Goal: Task Accomplishment & Management: Use online tool/utility

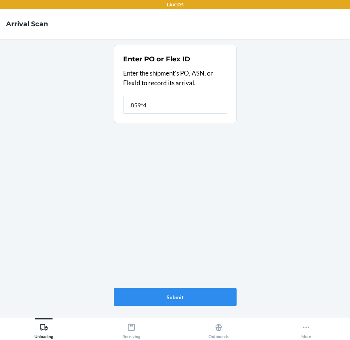
type input ".859*47"
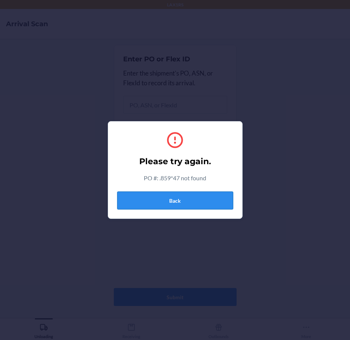
click at [196, 201] on button "Back" at bounding box center [175, 200] width 116 height 18
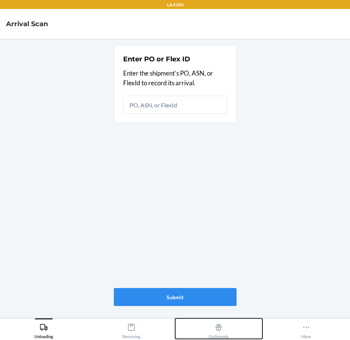
click at [228, 336] on div "Outbounds" at bounding box center [218, 329] width 20 height 19
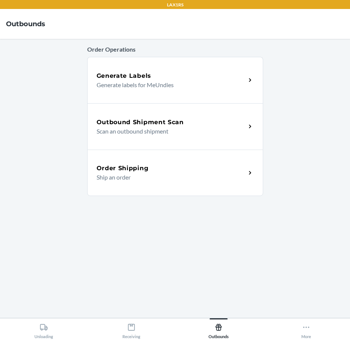
drag, startPoint x: 165, startPoint y: 233, endPoint x: 167, endPoint y: 229, distance: 4.2
click at [165, 233] on div "Order Operations Generate Labels Generate labels for MeUndies Outbound Shipment…" at bounding box center [175, 178] width 176 height 267
click at [235, 128] on p "Scan an outbound shipment" at bounding box center [167, 131] width 143 height 9
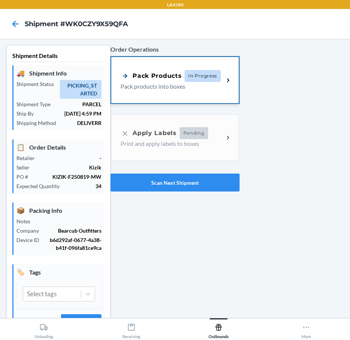
click at [152, 74] on div "Pack Products" at bounding box center [150, 75] width 61 height 9
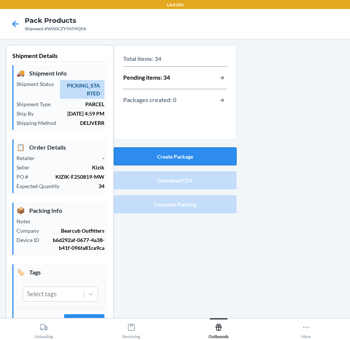
click at [162, 154] on button "Create Package" at bounding box center [175, 156] width 123 height 18
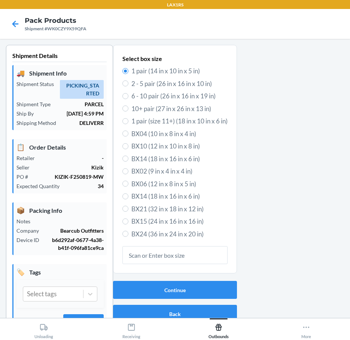
click at [163, 98] on span "6 - 10 pair (26 in x 16 in x 19 in)" at bounding box center [179, 96] width 96 height 10
click at [128, 98] on input "6 - 10 pair (26 in x 16 in x 19 in)" at bounding box center [125, 96] width 6 height 6
radio input "true"
radio input "false"
click at [167, 289] on button "Continue" at bounding box center [175, 290] width 124 height 18
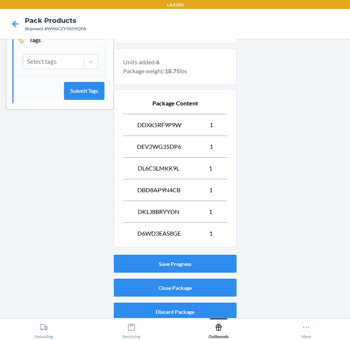
scroll to position [238, 0]
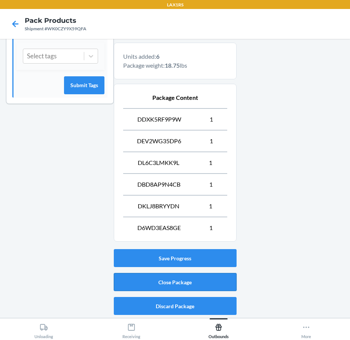
click at [181, 285] on button "Close Package" at bounding box center [175, 282] width 123 height 18
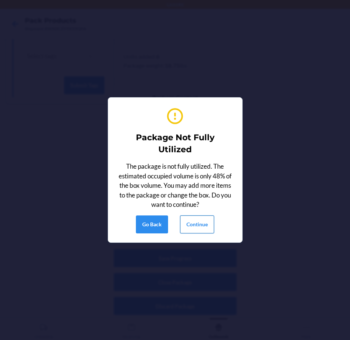
click at [190, 225] on button "Continue" at bounding box center [197, 224] width 34 height 18
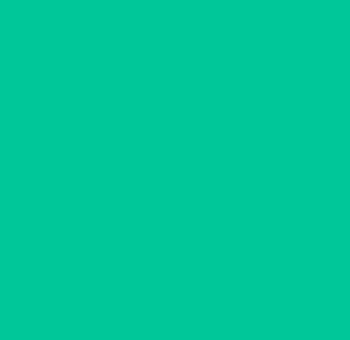
scroll to position [20, 0]
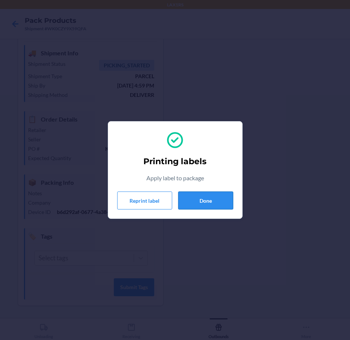
click at [194, 197] on button "Done" at bounding box center [205, 200] width 55 height 18
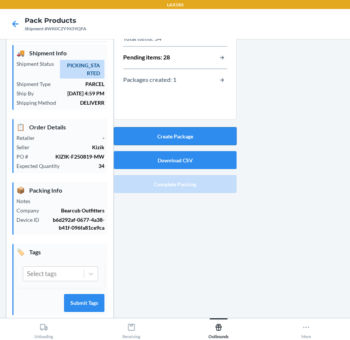
click at [185, 137] on button "Create Package" at bounding box center [175, 136] width 123 height 18
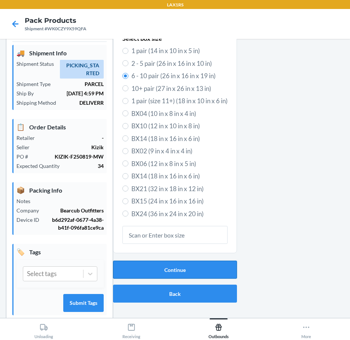
click at [175, 274] on button "Continue" at bounding box center [175, 270] width 124 height 18
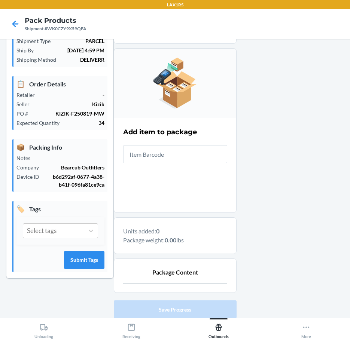
scroll to position [114, 0]
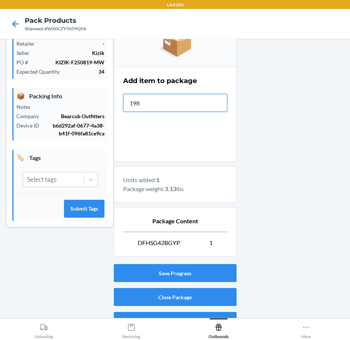
type input "1981"
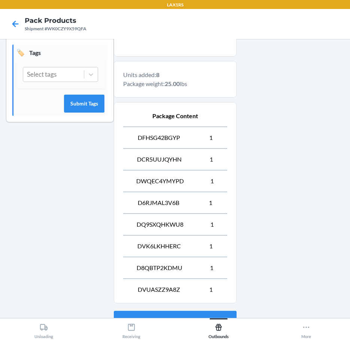
scroll to position [281, 0]
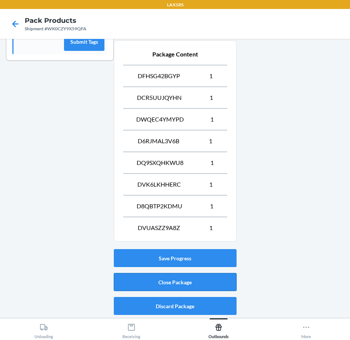
click at [207, 285] on button "Close Package" at bounding box center [175, 282] width 123 height 18
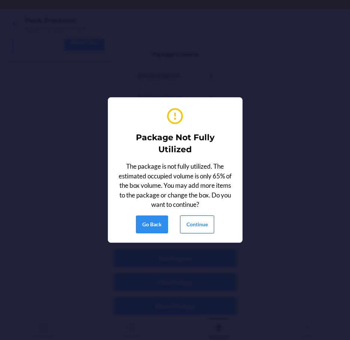
click at [196, 225] on button "Continue" at bounding box center [197, 224] width 34 height 18
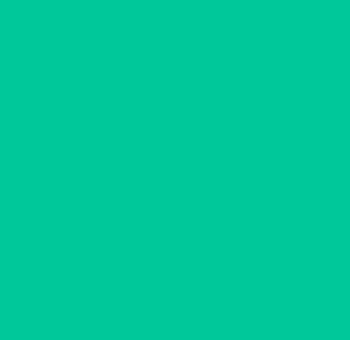
scroll to position [20, 0]
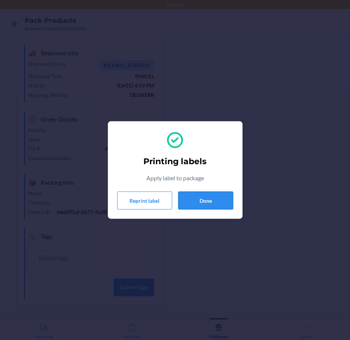
click at [199, 200] on button "Done" at bounding box center [205, 200] width 55 height 18
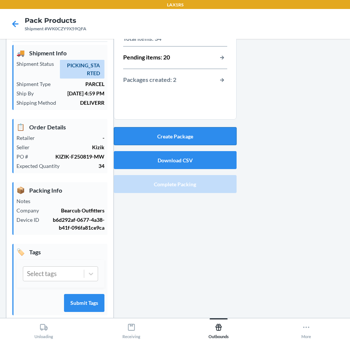
click at [181, 134] on button "Create Package" at bounding box center [175, 136] width 123 height 18
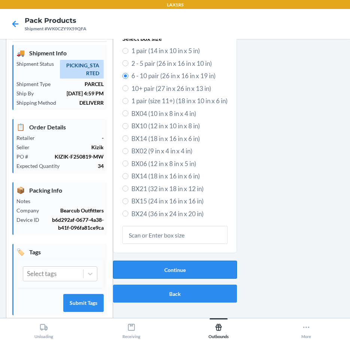
click at [176, 268] on button "Continue" at bounding box center [175, 270] width 124 height 18
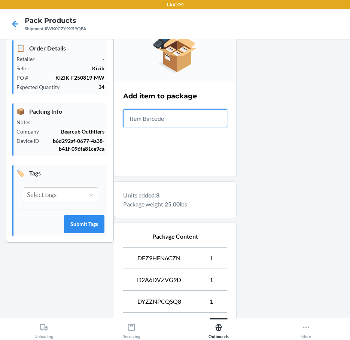
scroll to position [281, 0]
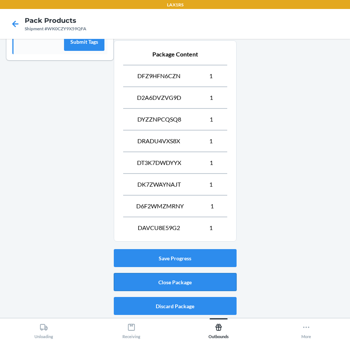
click at [212, 279] on button "Close Package" at bounding box center [175, 282] width 123 height 18
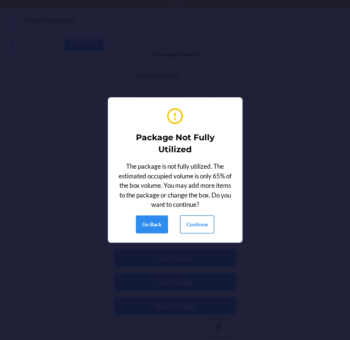
click at [203, 225] on button "Continue" at bounding box center [197, 224] width 34 height 18
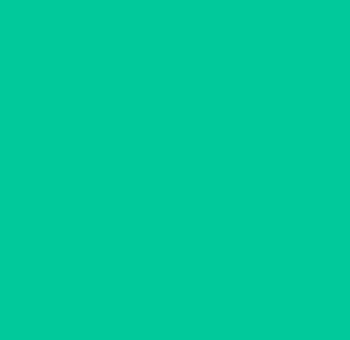
scroll to position [20, 0]
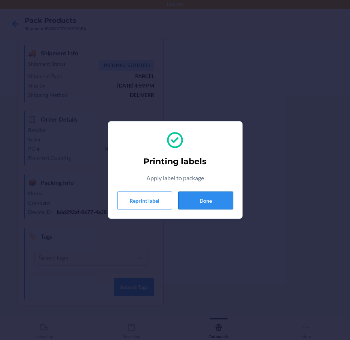
click at [203, 193] on button "Done" at bounding box center [205, 200] width 55 height 18
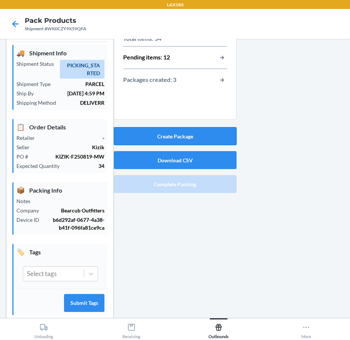
click at [199, 138] on button "Create Package" at bounding box center [175, 136] width 123 height 18
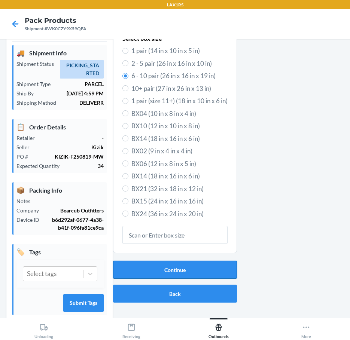
click at [164, 268] on button "Continue" at bounding box center [175, 270] width 124 height 18
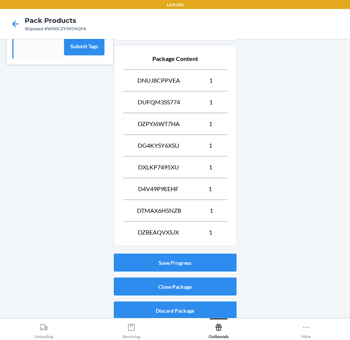
scroll to position [281, 0]
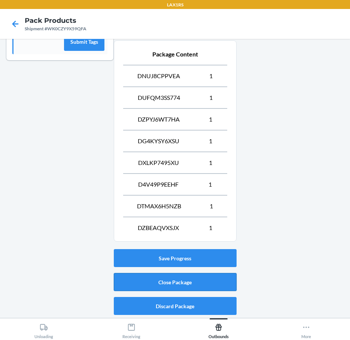
click at [175, 288] on button "Close Package" at bounding box center [175, 282] width 123 height 18
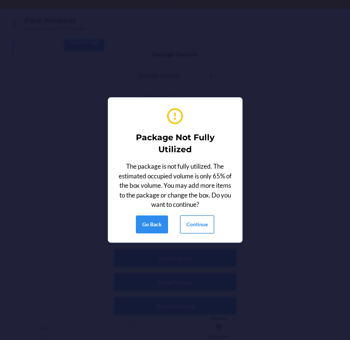
click at [188, 221] on button "Continue" at bounding box center [197, 224] width 34 height 18
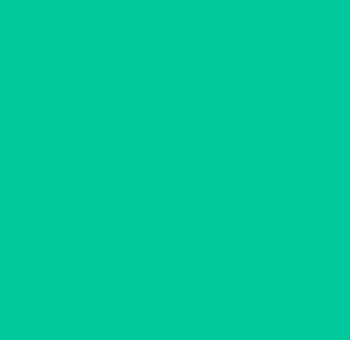
scroll to position [20, 0]
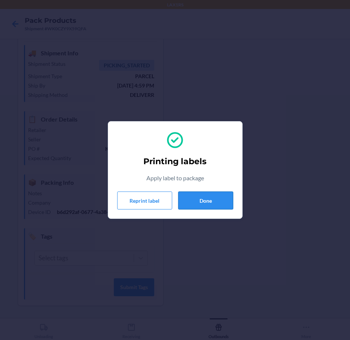
click at [191, 198] on button "Done" at bounding box center [205, 200] width 55 height 18
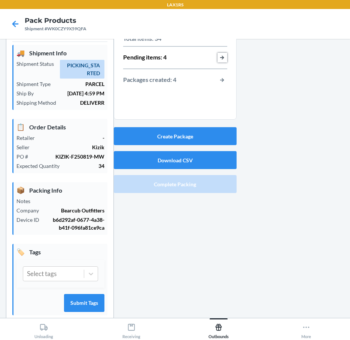
click at [220, 56] on button "button-view-pending-items" at bounding box center [222, 58] width 10 height 10
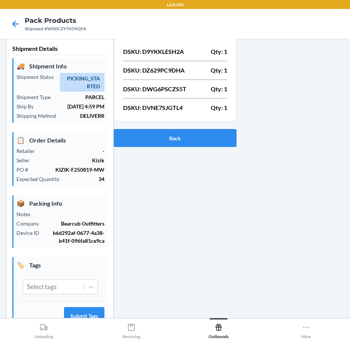
scroll to position [0, 0]
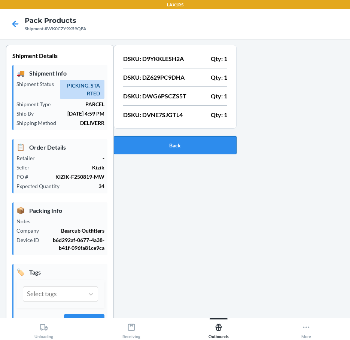
click at [183, 149] on button "Back" at bounding box center [175, 145] width 123 height 18
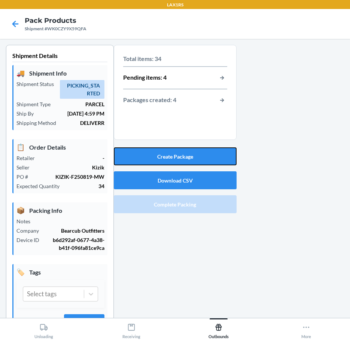
click at [183, 149] on button "Create Package" at bounding box center [175, 156] width 123 height 18
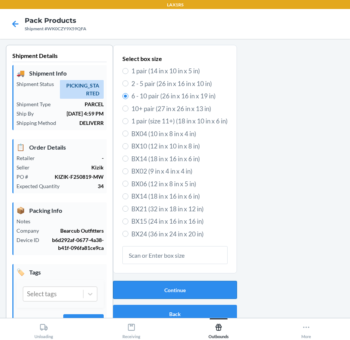
click at [215, 289] on button "Continue" at bounding box center [175, 290] width 124 height 18
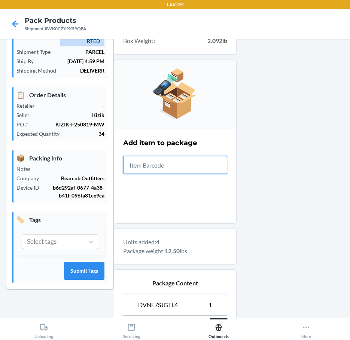
scroll to position [194, 0]
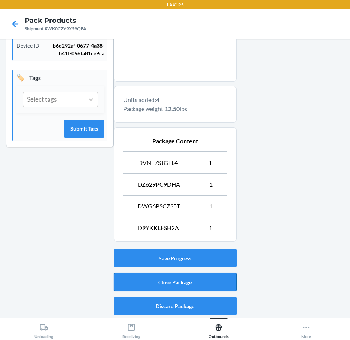
click at [216, 280] on button "Close Package" at bounding box center [175, 282] width 123 height 18
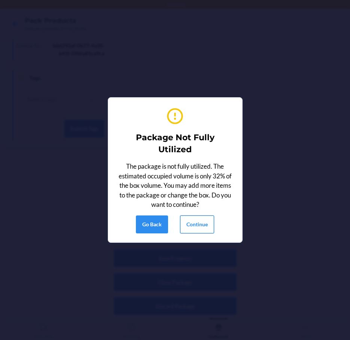
click at [199, 224] on button "Continue" at bounding box center [197, 224] width 34 height 18
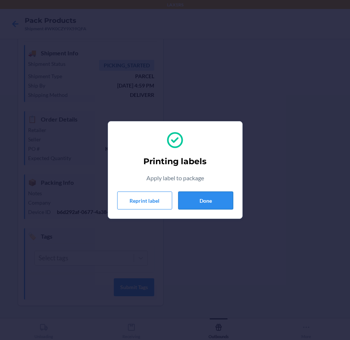
click at [192, 197] on button "Done" at bounding box center [205, 200] width 55 height 18
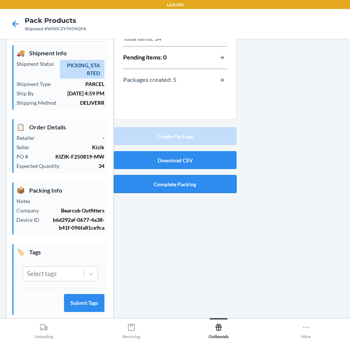
click at [214, 182] on button "Complete Packing" at bounding box center [175, 184] width 123 height 18
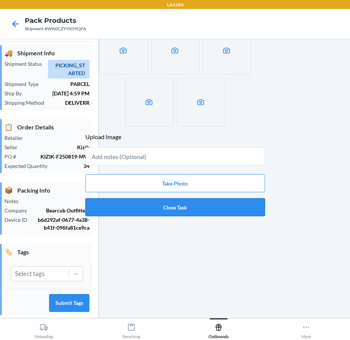
click at [174, 207] on button "Close Task" at bounding box center [174, 207] width 179 height 18
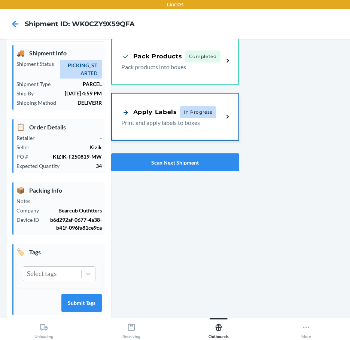
click at [153, 124] on p "Print and apply labels to boxes" at bounding box center [169, 122] width 96 height 9
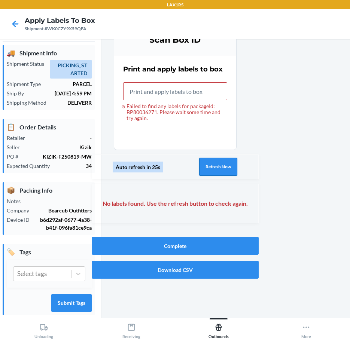
click at [221, 165] on button "Refresh Now" at bounding box center [218, 167] width 38 height 18
click at [217, 172] on button "Refresh Now" at bounding box center [218, 167] width 38 height 18
click at [221, 168] on button "Refresh Now" at bounding box center [218, 167] width 38 height 18
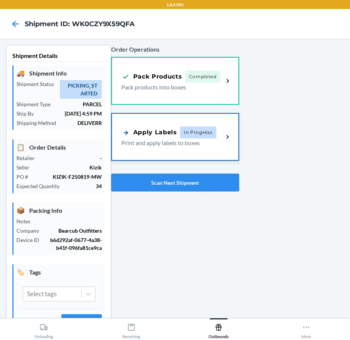
click at [210, 139] on p "Print and apply labels to boxes" at bounding box center [169, 142] width 96 height 9
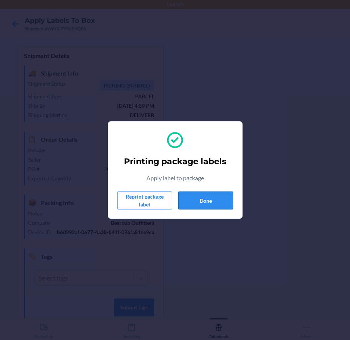
click at [208, 201] on button "Done" at bounding box center [205, 200] width 55 height 18
click at [227, 201] on button "Done" at bounding box center [205, 200] width 55 height 18
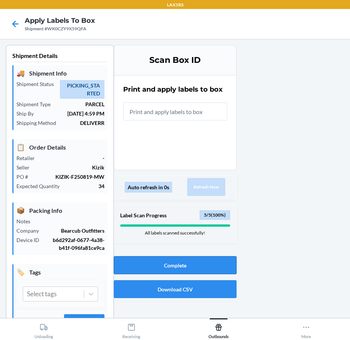
click at [186, 267] on button "Complete" at bounding box center [175, 265] width 123 height 18
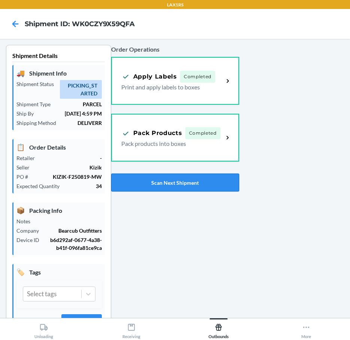
click at [194, 182] on button "Scan Next Shipment" at bounding box center [175, 183] width 128 height 18
